Goal: Consume media (video, audio)

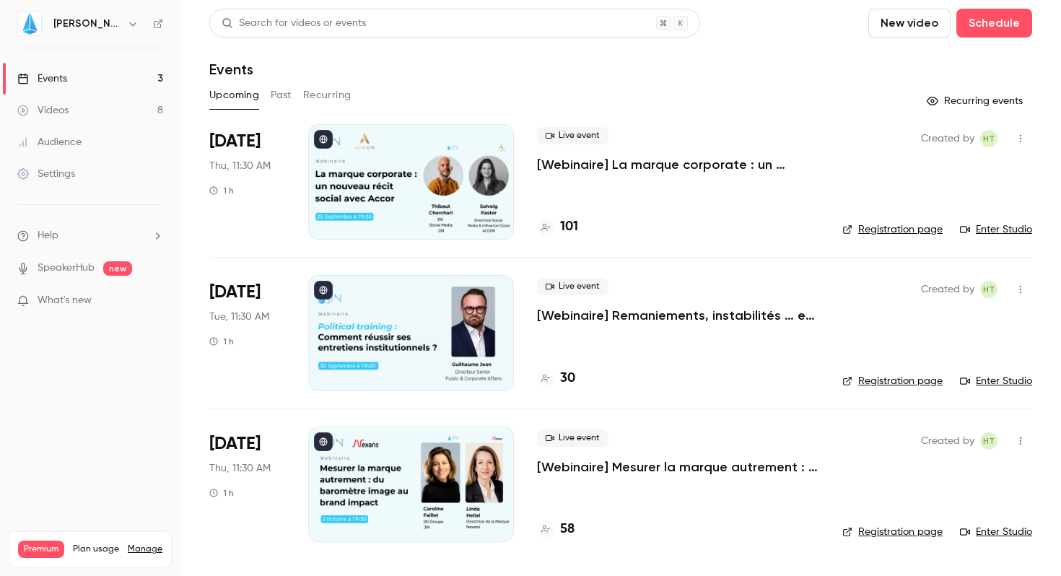
click at [637, 461] on p "[Webinaire] Mesurer la marque autrement : du baromètre image au brand impact" at bounding box center [678, 466] width 282 height 17
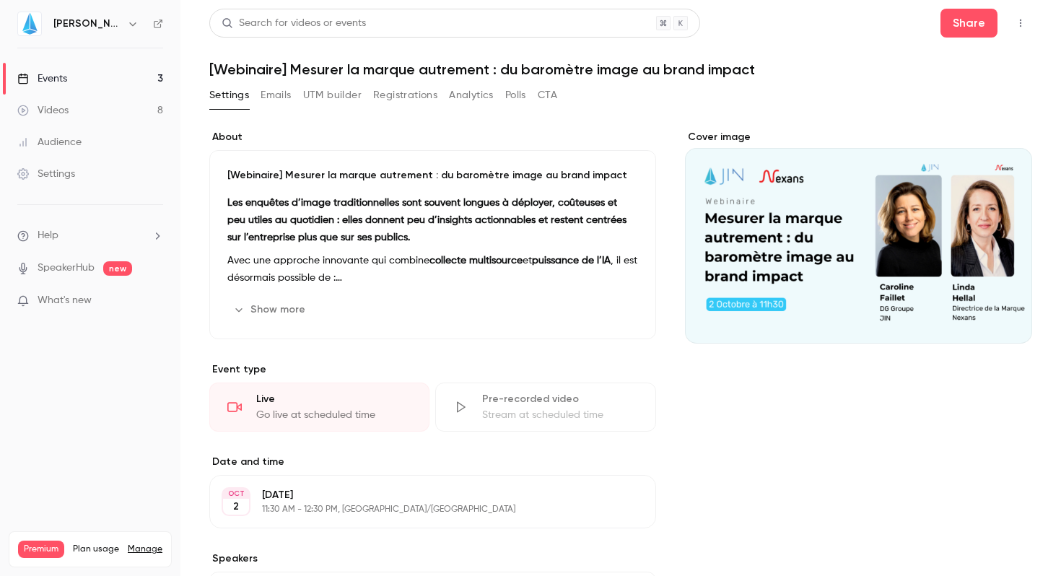
click at [52, 110] on div "Videos" at bounding box center [42, 110] width 51 height 14
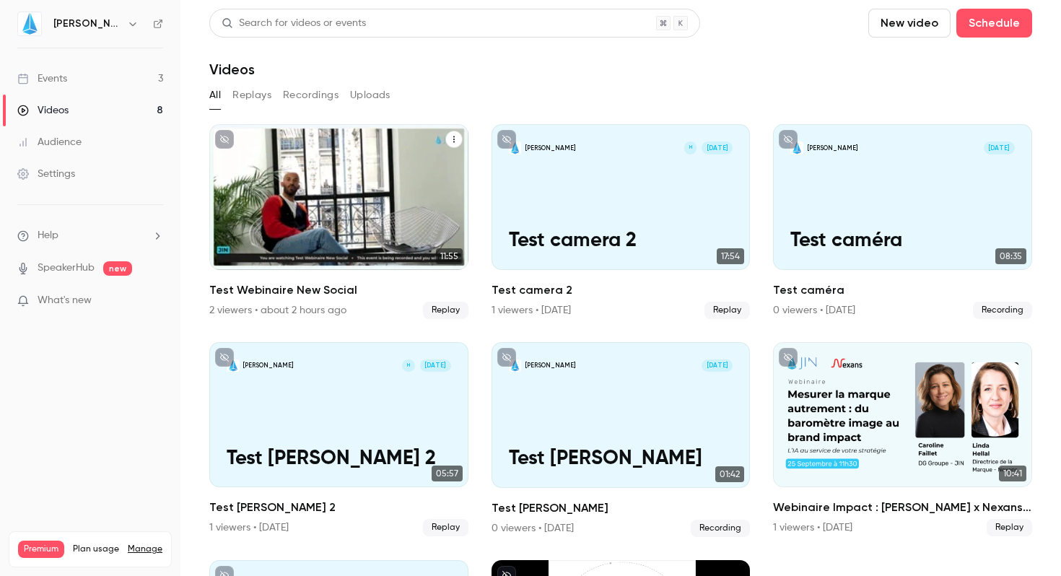
click at [286, 216] on p "Test Webinaire New Social" at bounding box center [339, 229] width 225 height 46
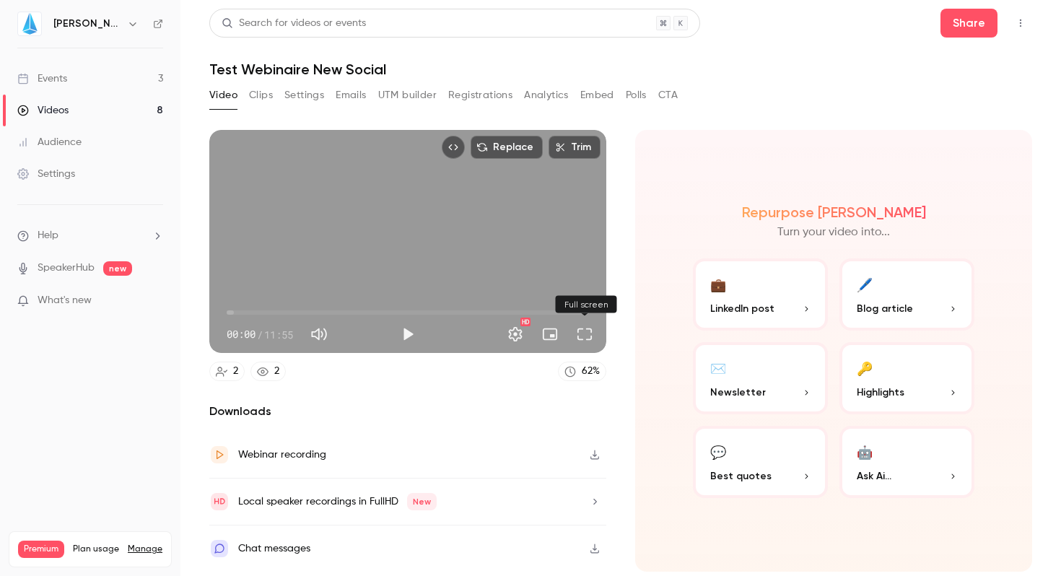
click at [589, 337] on button "Full screen" at bounding box center [584, 334] width 29 height 29
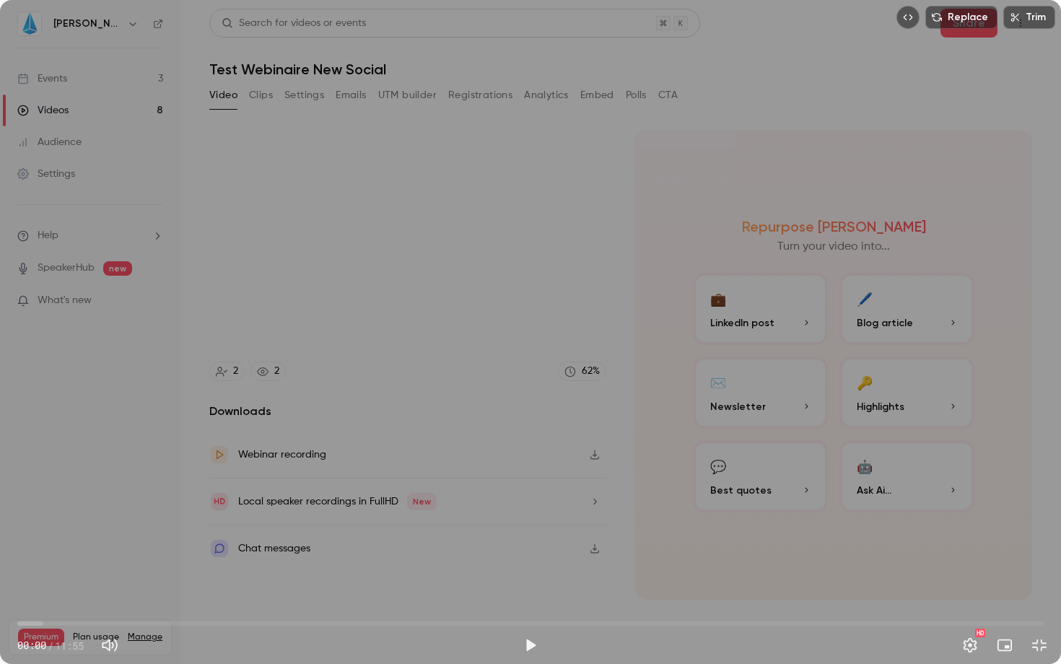
click at [530, 575] on button "Play" at bounding box center [530, 645] width 29 height 29
drag, startPoint x: 36, startPoint y: 623, endPoint x: 393, endPoint y: 647, distance: 358.2
click at [393, 575] on div "04:22 04:22 / 11:55 HD" at bounding box center [530, 634] width 1061 height 61
click at [528, 575] on button "Pause" at bounding box center [530, 645] width 29 height 29
click at [527, 575] on button "Play" at bounding box center [530, 645] width 29 height 29
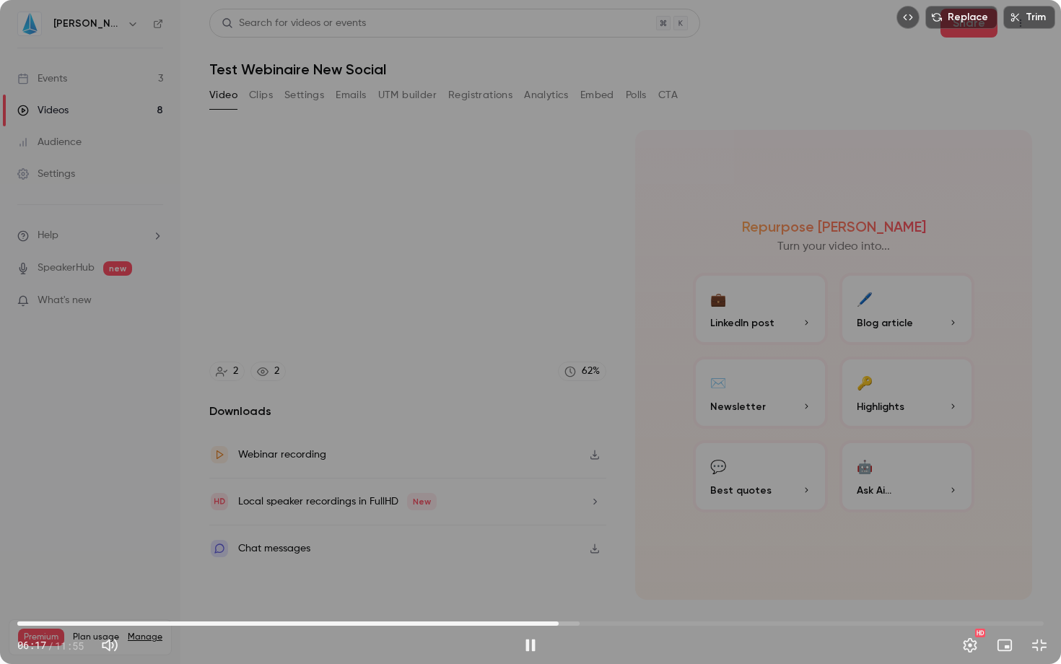
drag, startPoint x: 394, startPoint y: 627, endPoint x: 559, endPoint y: 608, distance: 165.8
click at [559, 575] on span "06:17" at bounding box center [559, 624] width 4 height 4
drag, startPoint x: 563, startPoint y: 621, endPoint x: 734, endPoint y: 617, distance: 170.4
click at [734, 575] on span "08:17" at bounding box center [732, 624] width 4 height 4
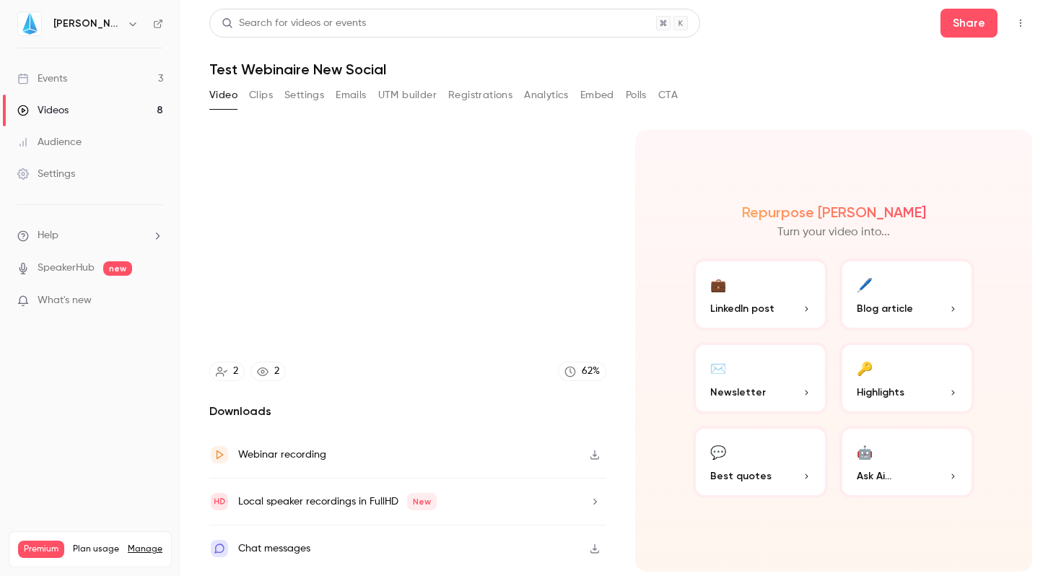
type input "*****"
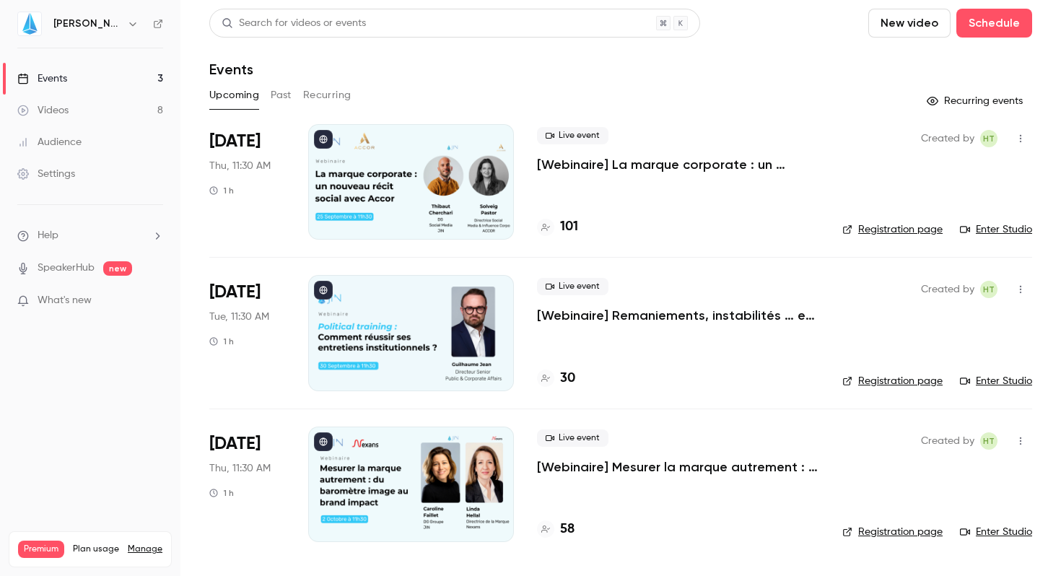
click at [609, 319] on p "[Webinaire] Remaniements, instabilités … et impact : comment réussir ses entret…" at bounding box center [678, 315] width 282 height 17
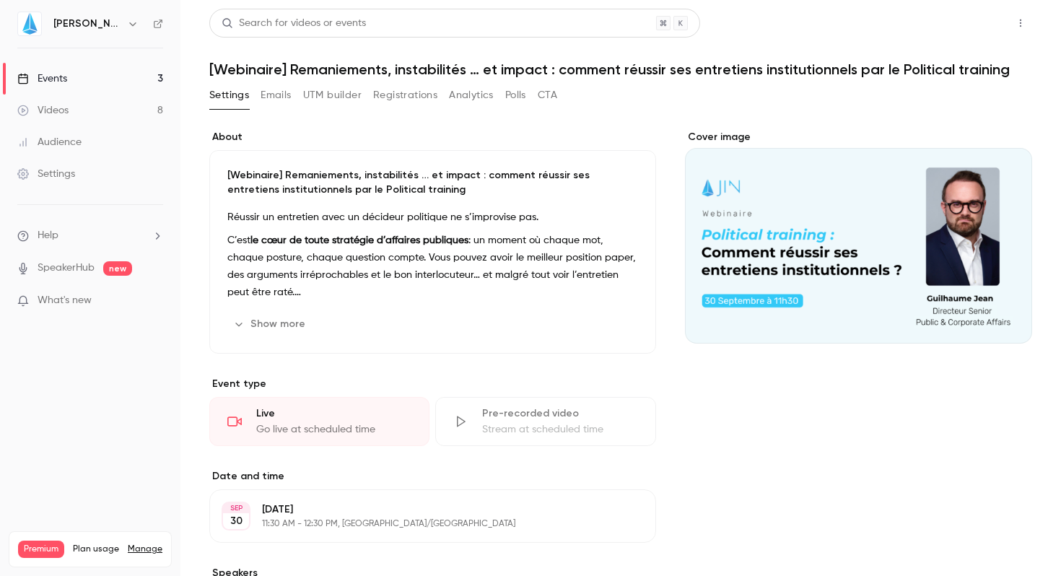
click at [962, 35] on button "Share" at bounding box center [969, 23] width 57 height 29
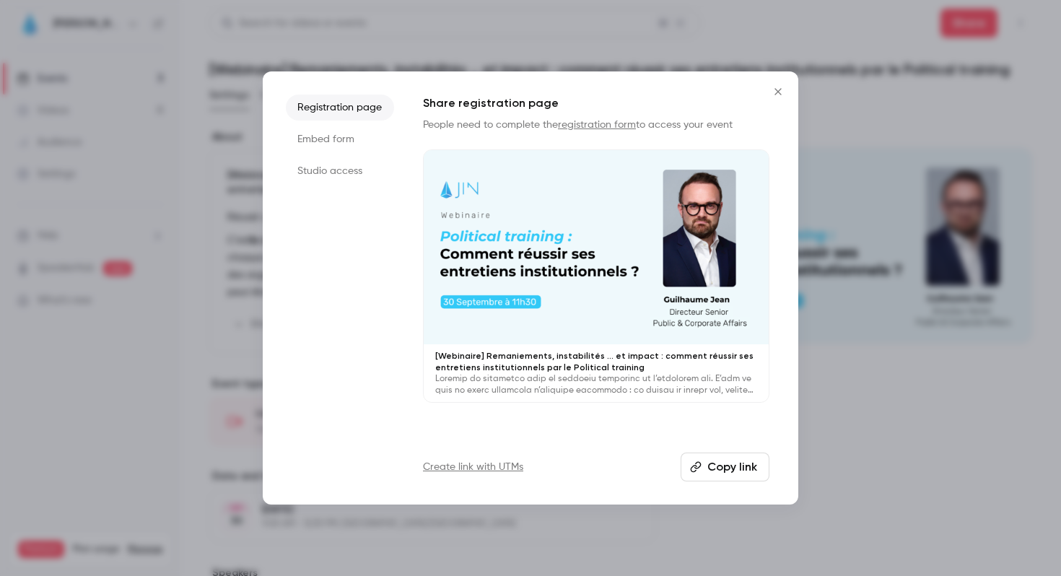
click at [703, 464] on button "Copy link" at bounding box center [725, 467] width 89 height 29
click at [775, 89] on icon "Close" at bounding box center [778, 91] width 6 height 6
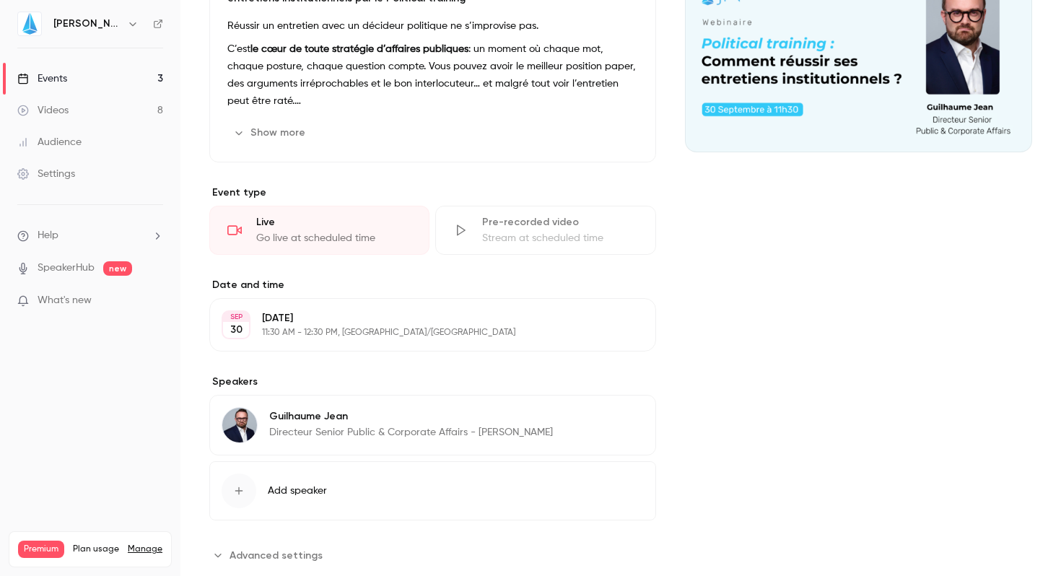
scroll to position [225, 0]
